Goal: Manage account settings

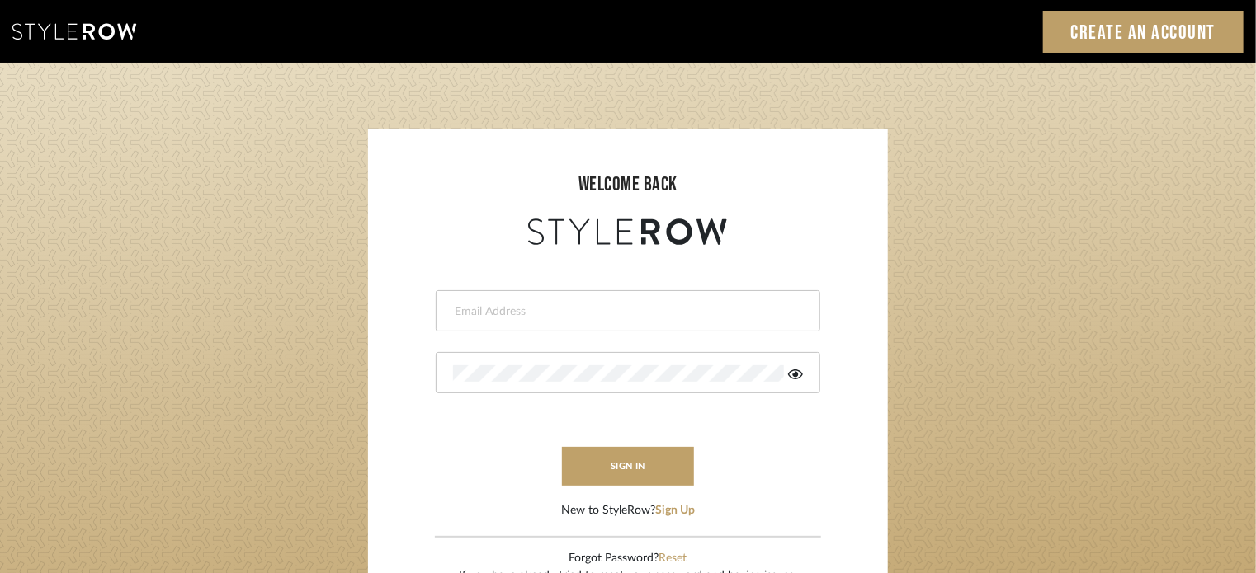
click at [639, 302] on div at bounding box center [628, 310] width 384 height 41
type input "denese@theperfectvignette.com"
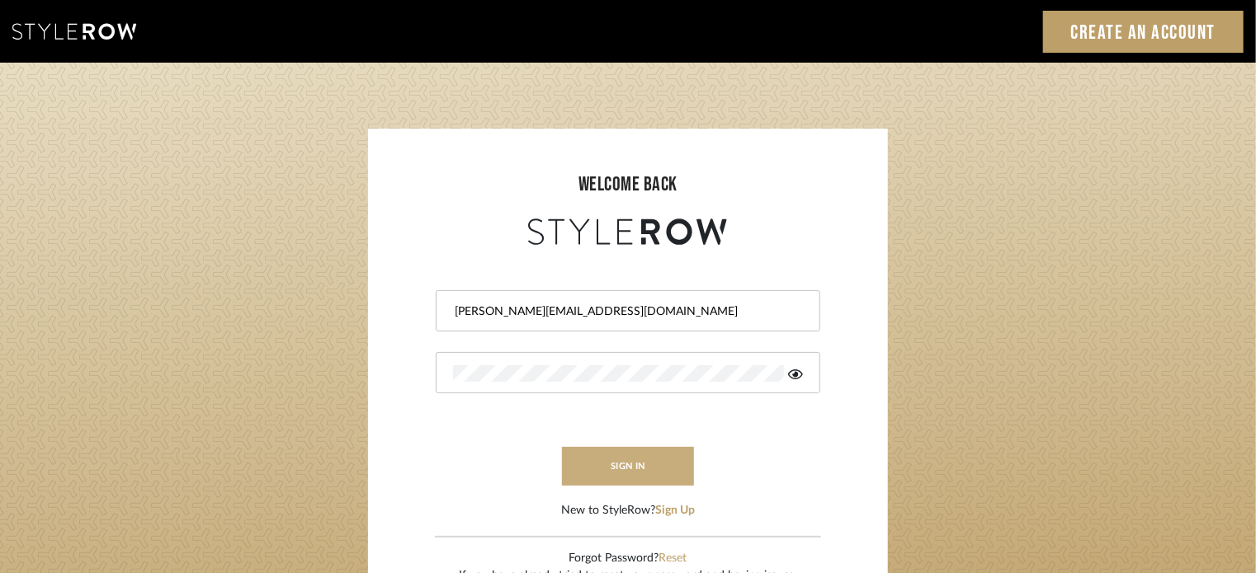
click at [627, 450] on button "sign in" at bounding box center [628, 466] width 132 height 39
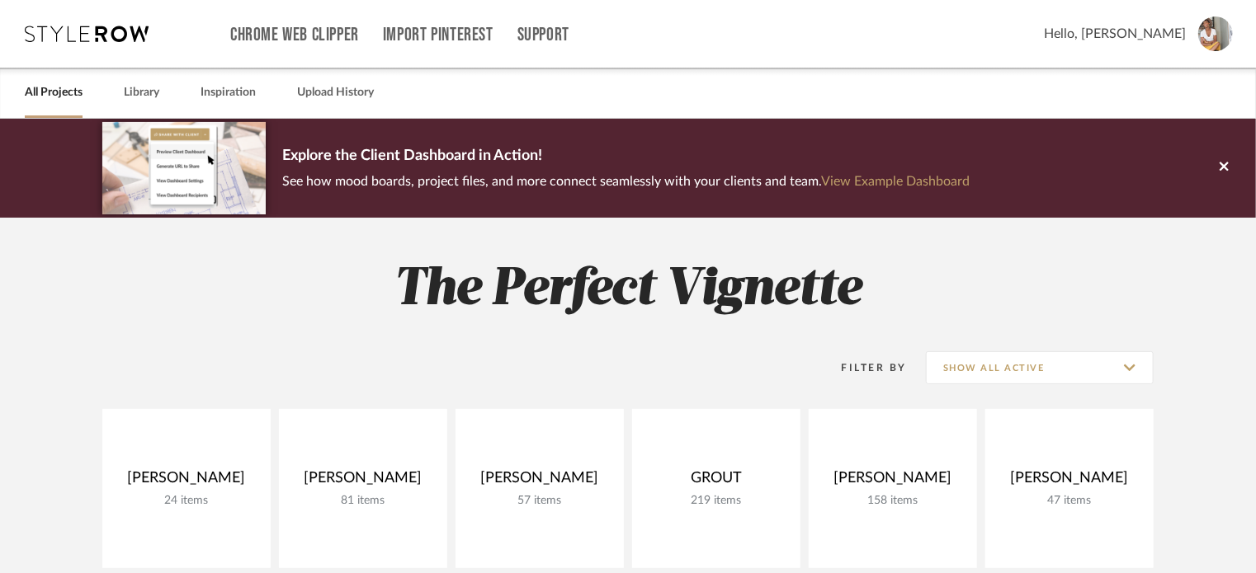
click at [1210, 34] on img at bounding box center [1215, 34] width 35 height 35
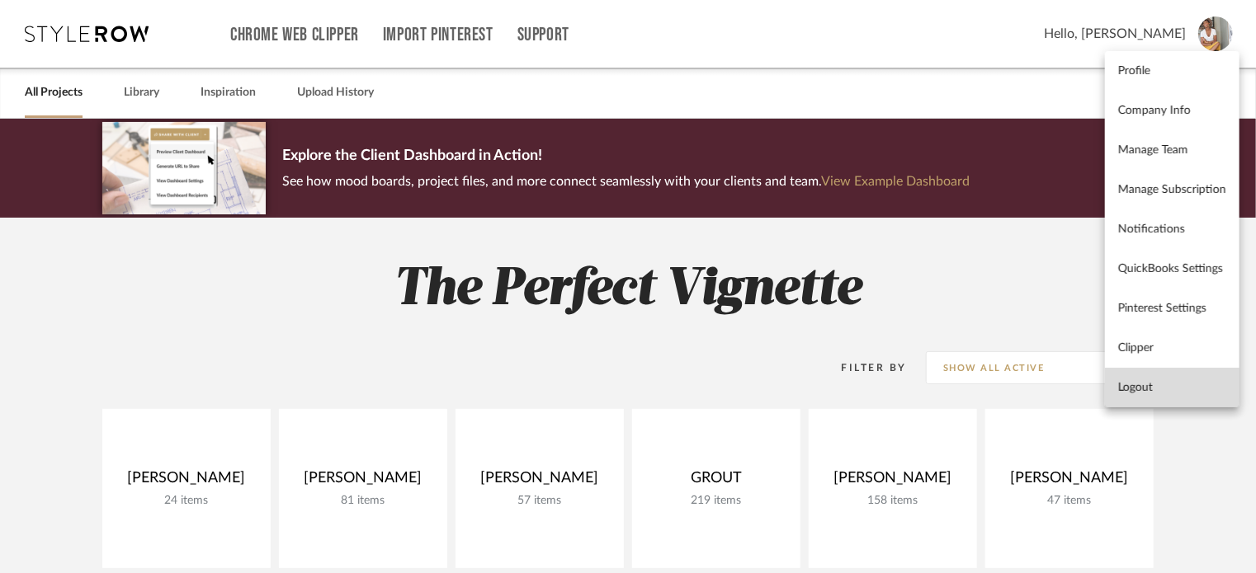
click at [1176, 394] on span "Logout" at bounding box center [1172, 388] width 108 height 14
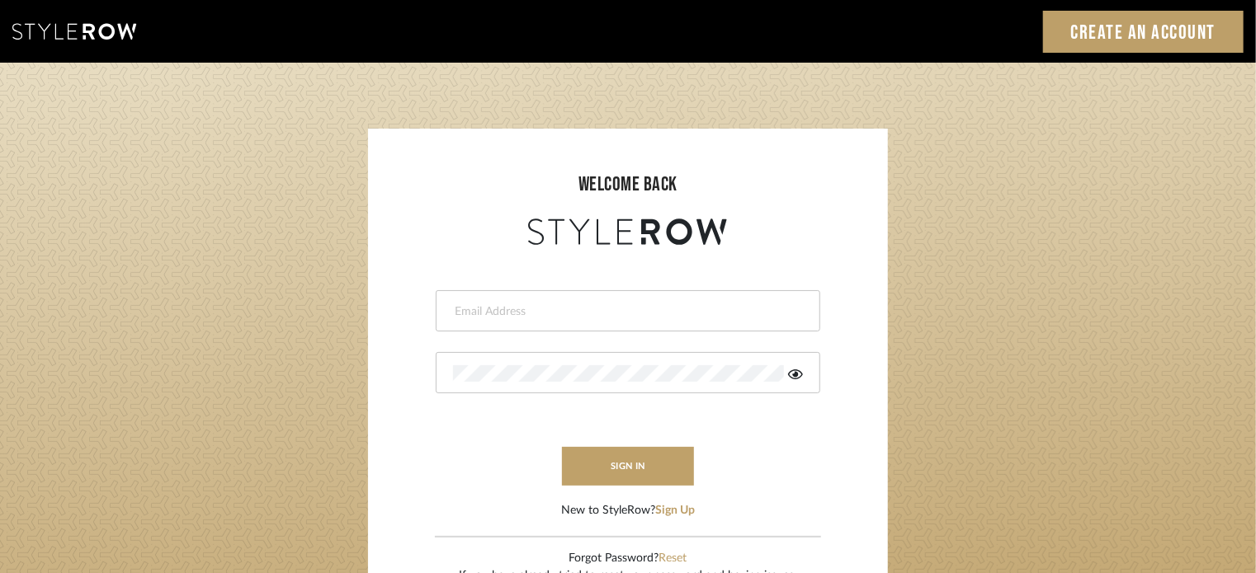
click at [628, 323] on div at bounding box center [628, 310] width 384 height 41
type input "denese@theperfectvignette.com"
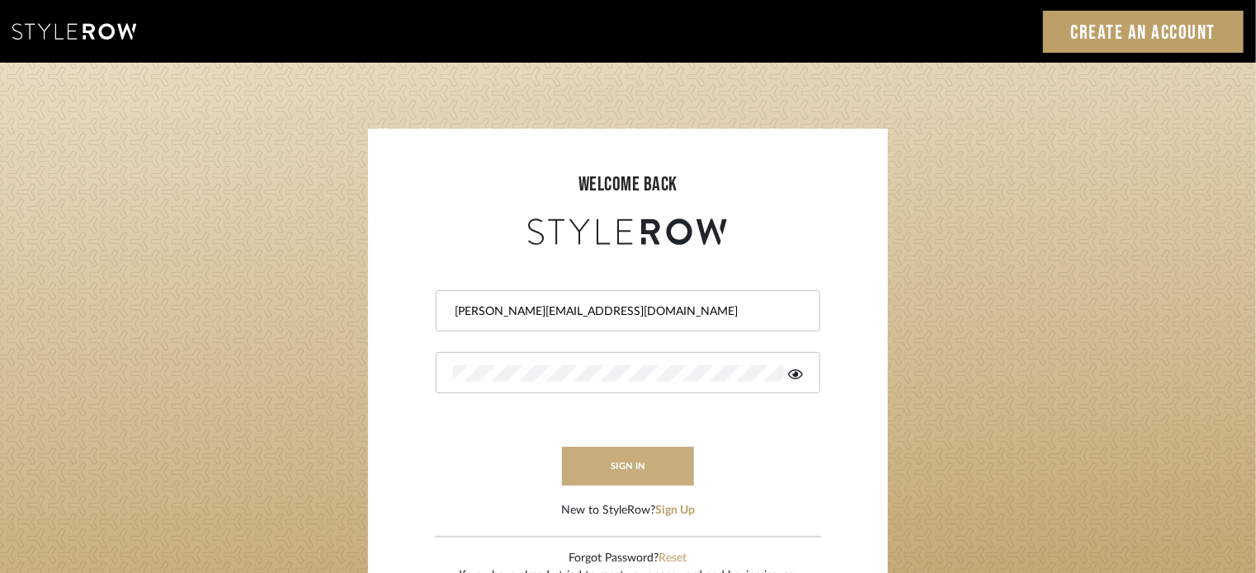
click at [625, 449] on button "sign in" at bounding box center [628, 466] width 132 height 39
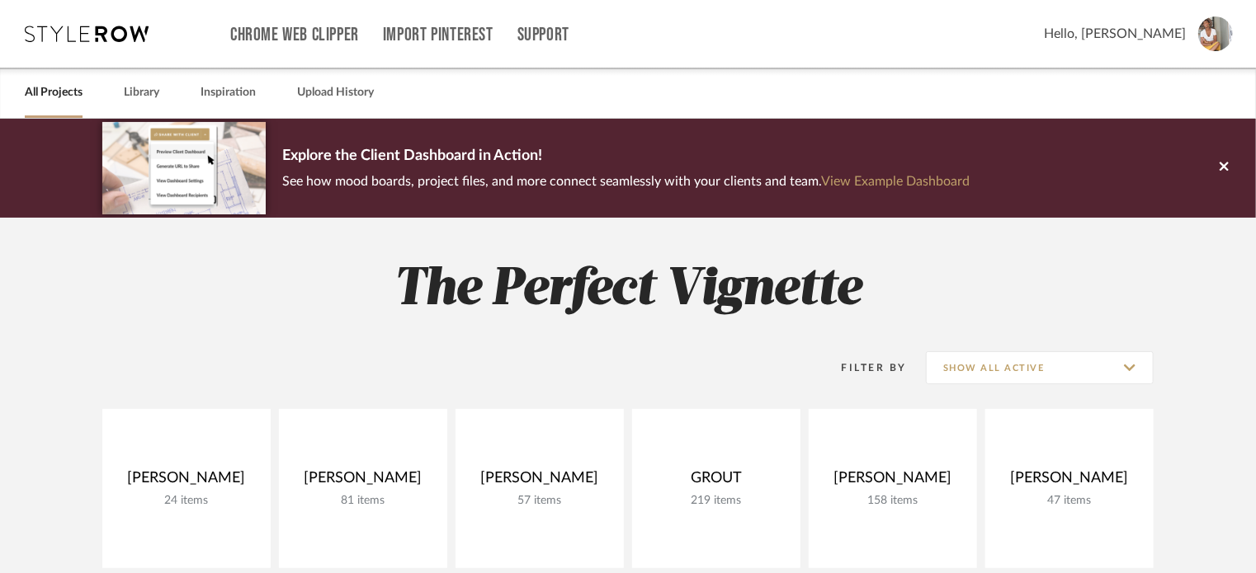
click at [1162, 35] on span "Hello, [PERSON_NAME]" at bounding box center [1115, 34] width 142 height 20
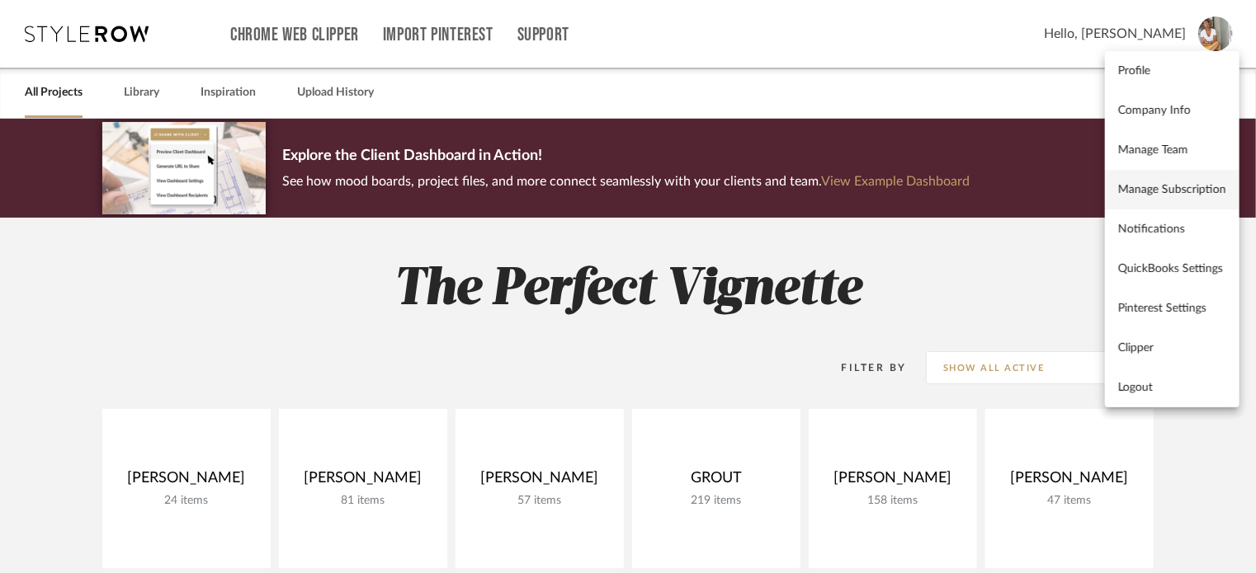
click at [1140, 193] on span "Manage Subscription" at bounding box center [1172, 190] width 108 height 14
